Goal: Information Seeking & Learning: Learn about a topic

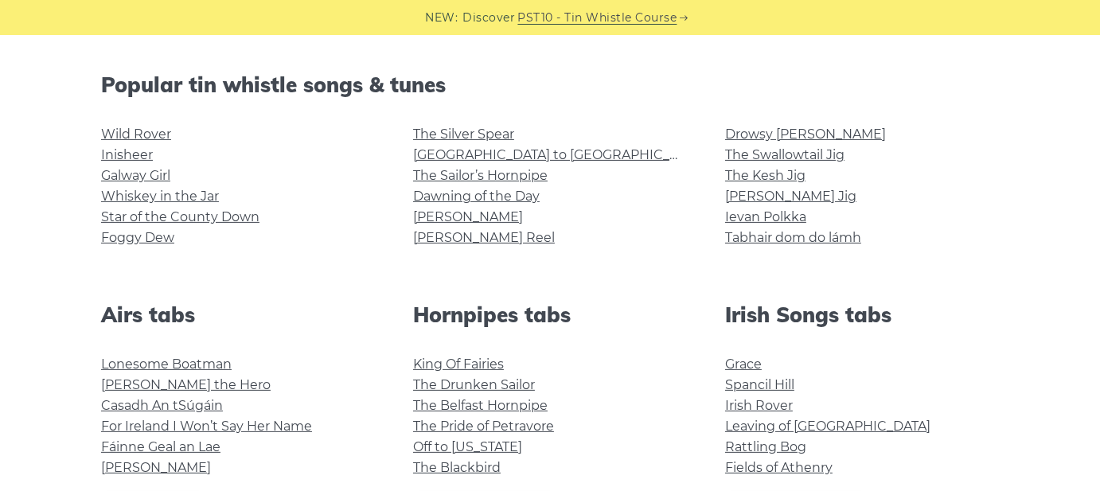
scroll to position [398, 0]
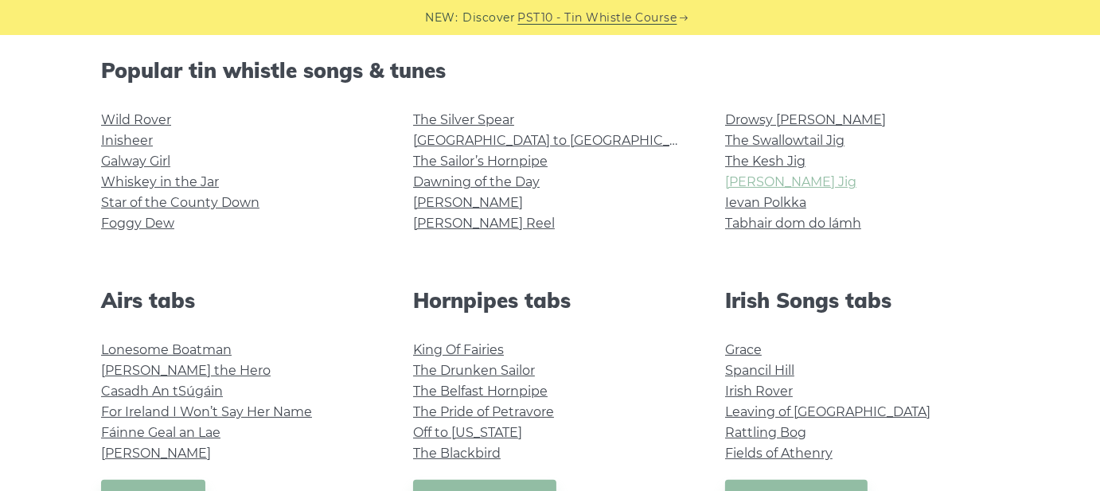
click at [783, 182] on link "[PERSON_NAME] Jig" at bounding box center [790, 181] width 131 height 15
click at [795, 154] on link "The Kesh Jig" at bounding box center [765, 161] width 80 height 15
click at [756, 351] on link "Grace" at bounding box center [743, 349] width 37 height 15
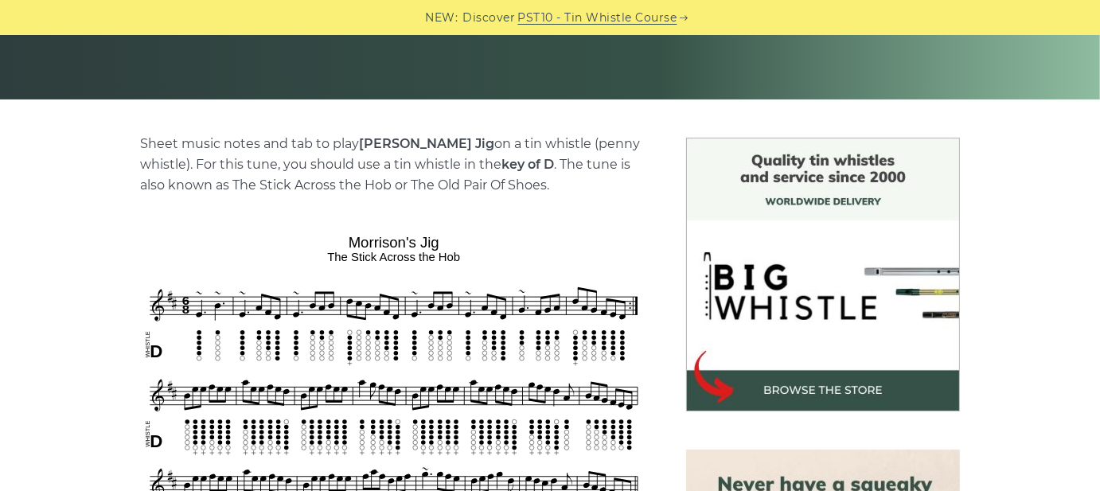
scroll to position [478, 0]
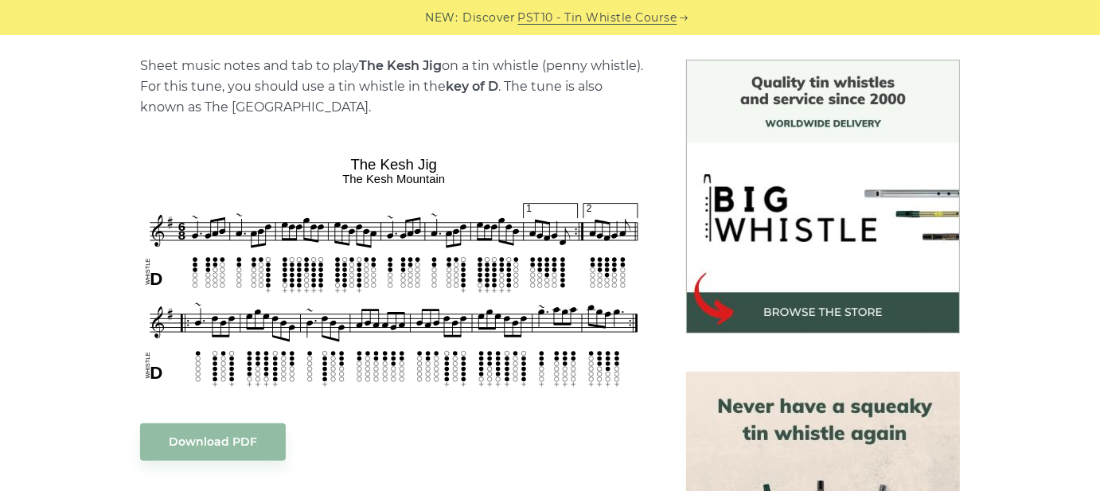
scroll to position [398, 0]
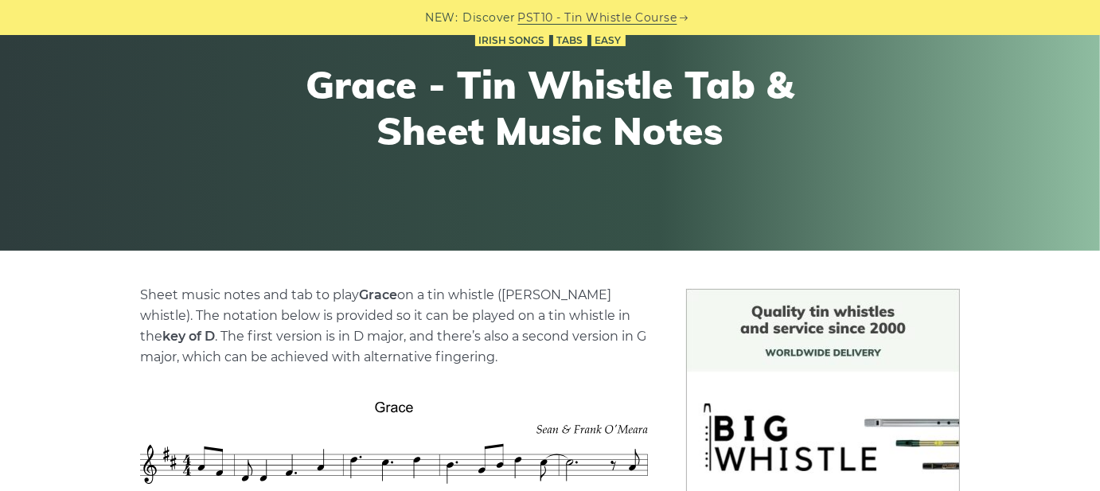
scroll to position [159, 0]
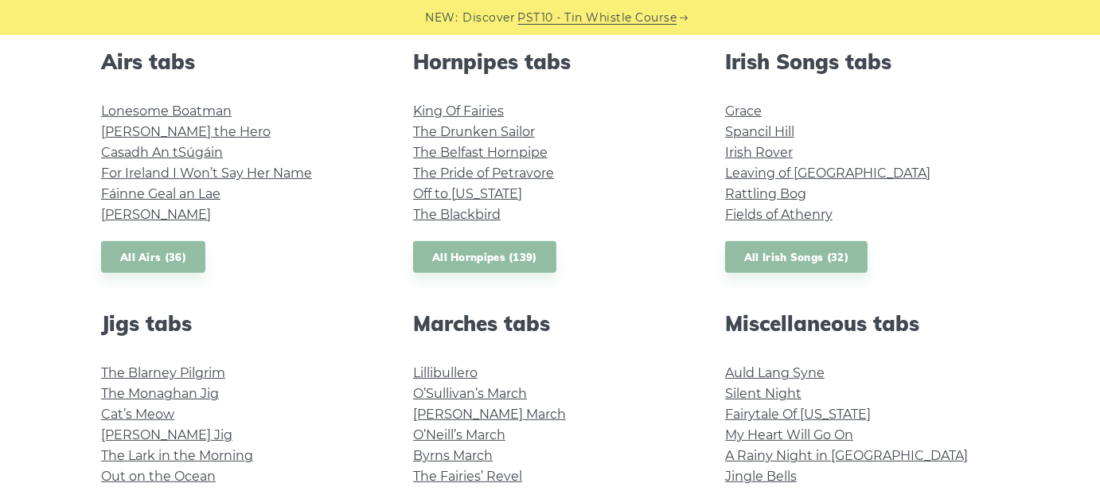
scroll to position [716, 0]
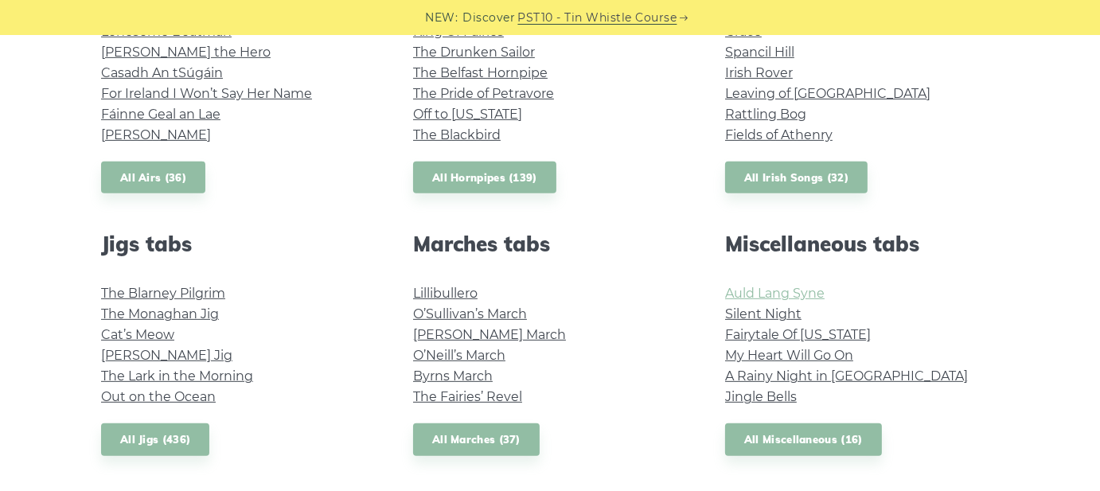
click at [744, 300] on link "Auld Lang Syne" at bounding box center [775, 293] width 100 height 15
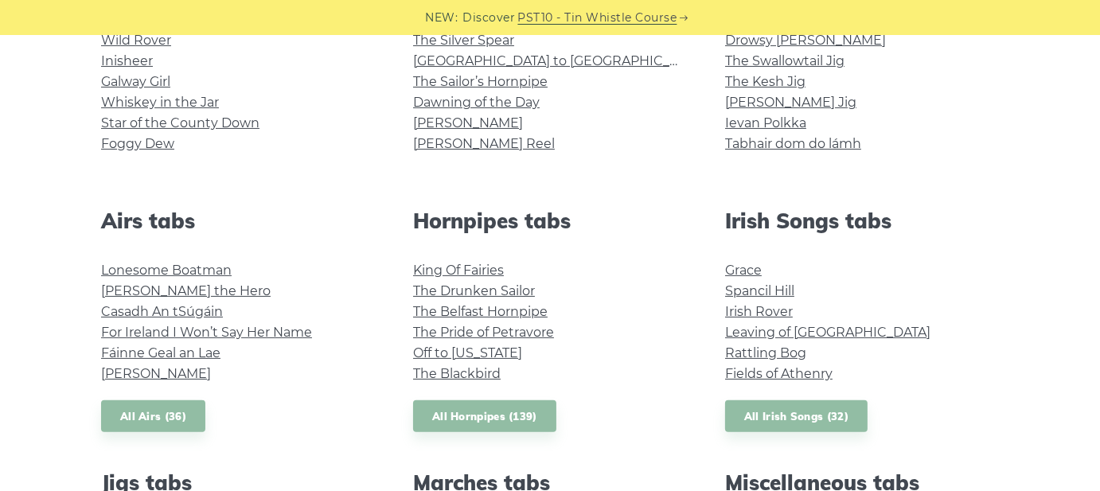
scroll to position [318, 0]
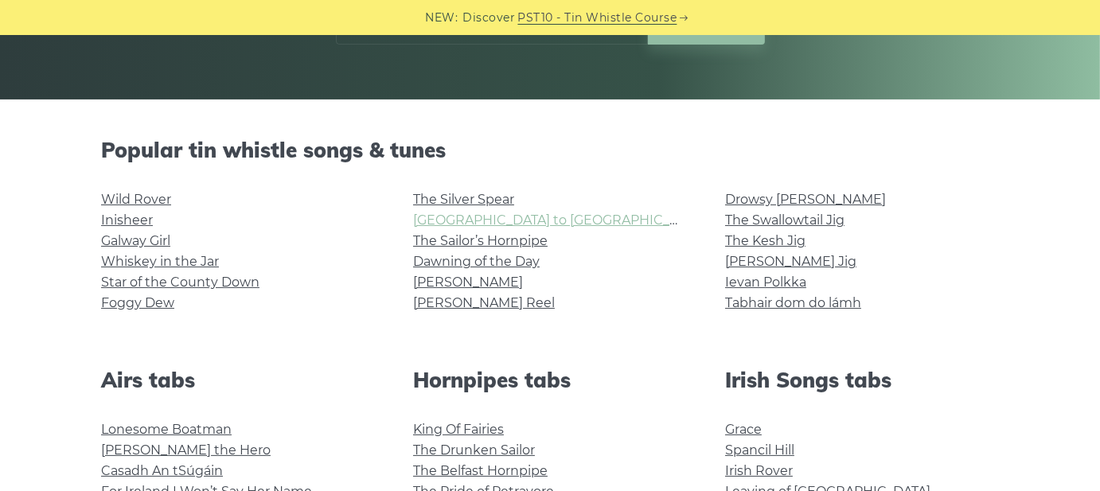
click at [472, 225] on link "Rocky Road to Dublin" at bounding box center [560, 220] width 294 height 15
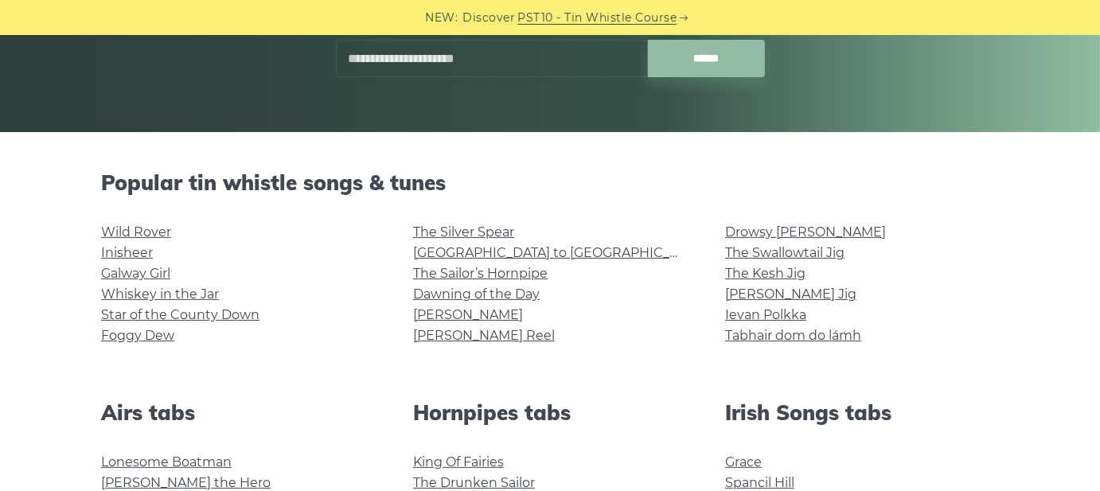
scroll to position [239, 0]
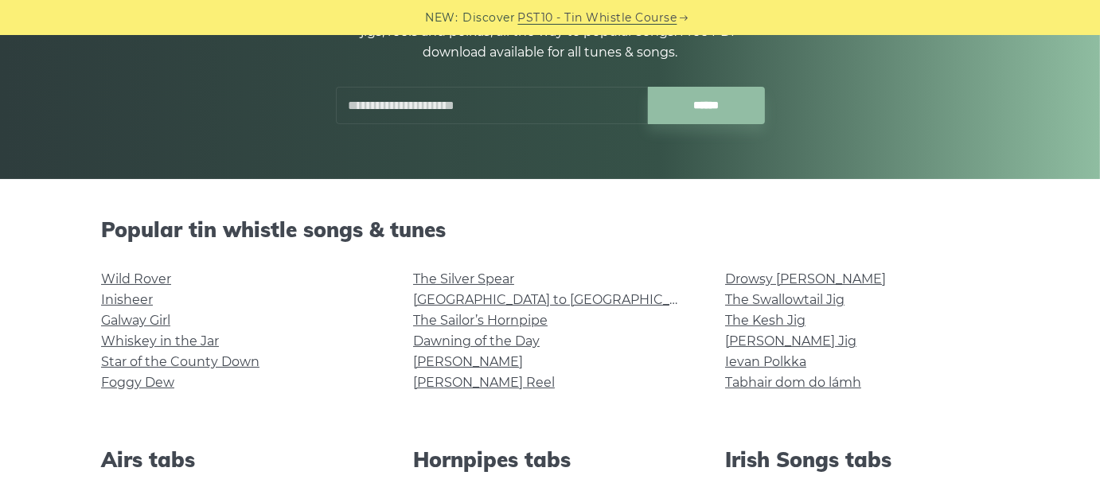
click at [434, 96] on input "text" at bounding box center [492, 105] width 312 height 37
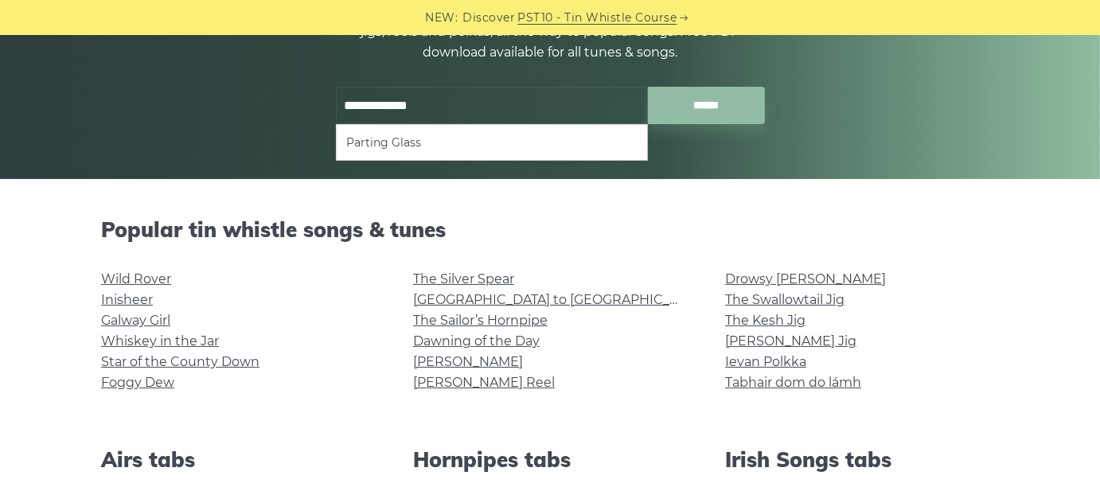
click at [648, 87] on input "******" at bounding box center [706, 105] width 117 height 37
type input "**********"
click at [480, 150] on li "Parting Glass" at bounding box center [491, 142] width 291 height 19
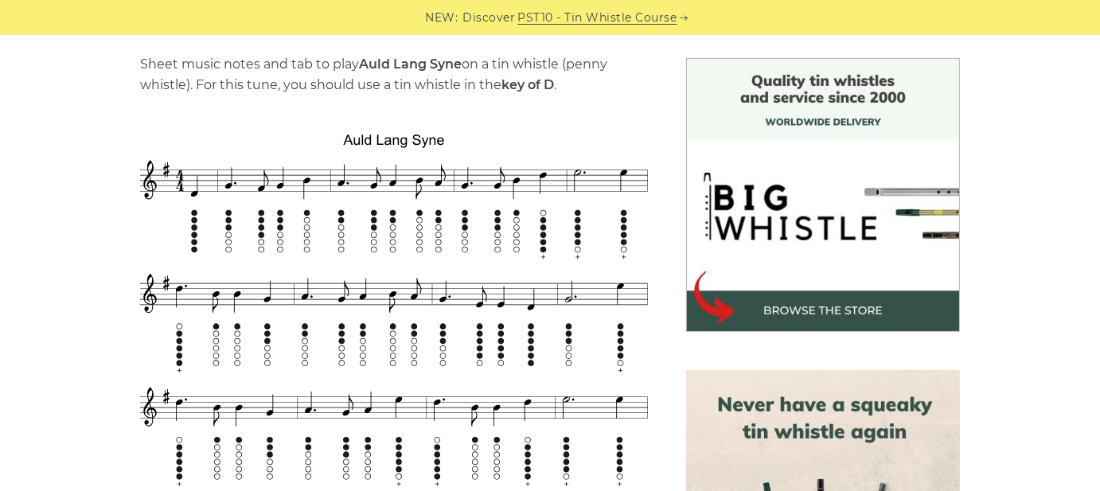
scroll to position [478, 0]
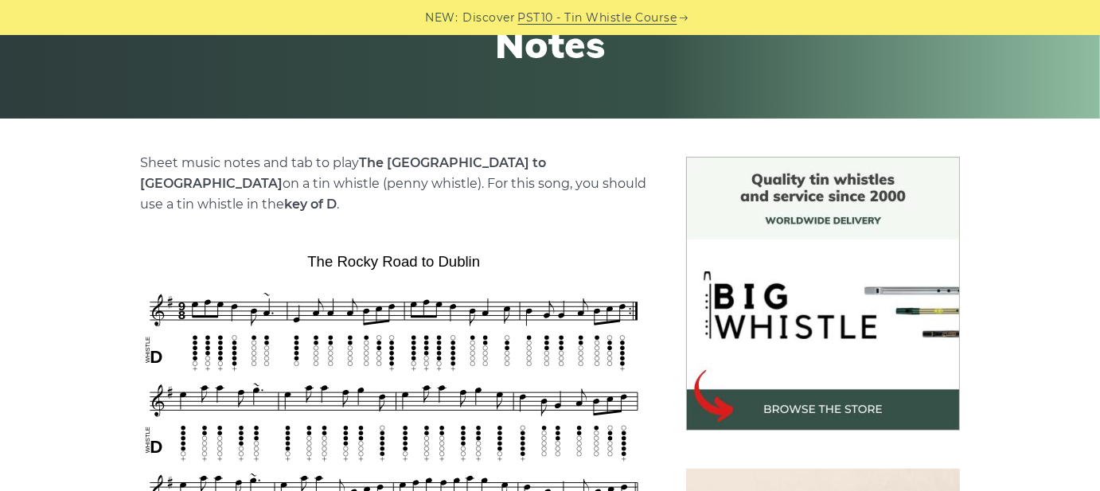
scroll to position [318, 0]
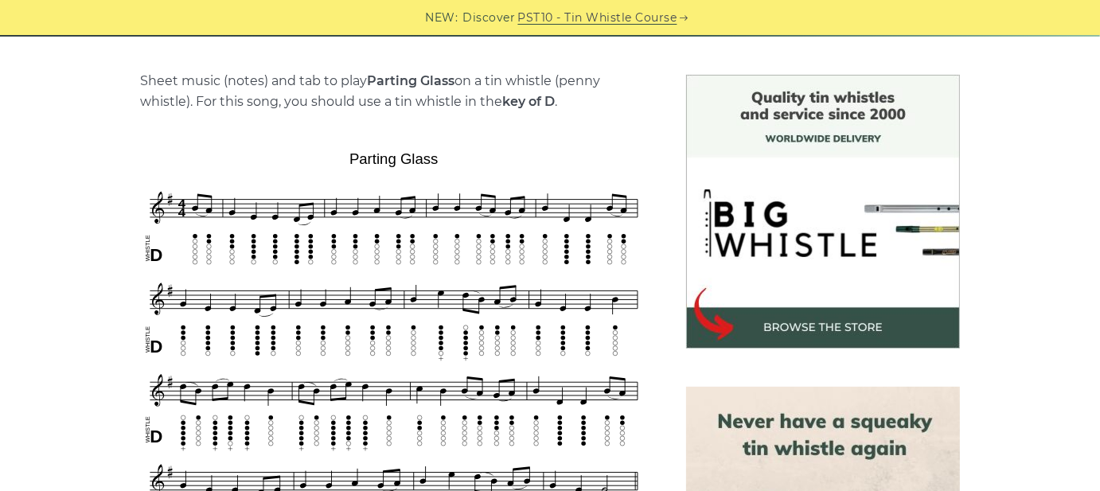
scroll to position [478, 0]
